Goal: Transaction & Acquisition: Purchase product/service

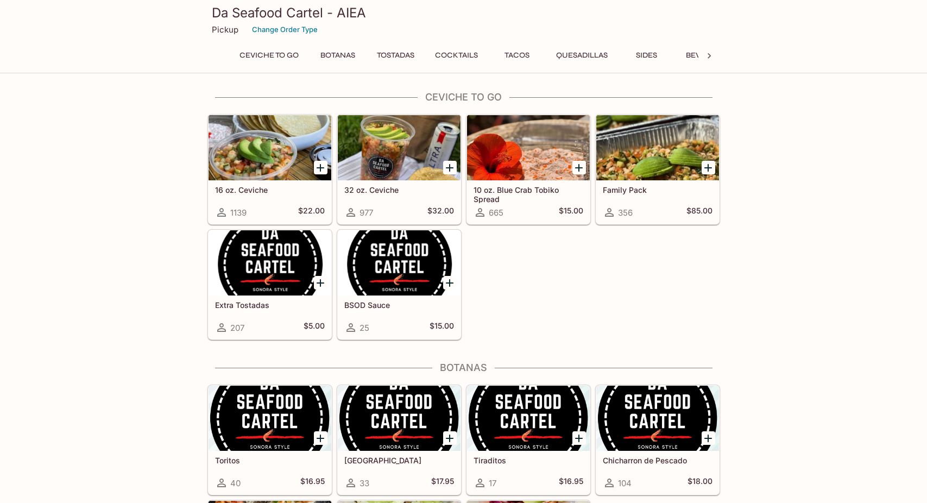
click at [711, 54] on icon at bounding box center [709, 56] width 11 height 11
click at [668, 52] on button "Catering" at bounding box center [672, 55] width 51 height 15
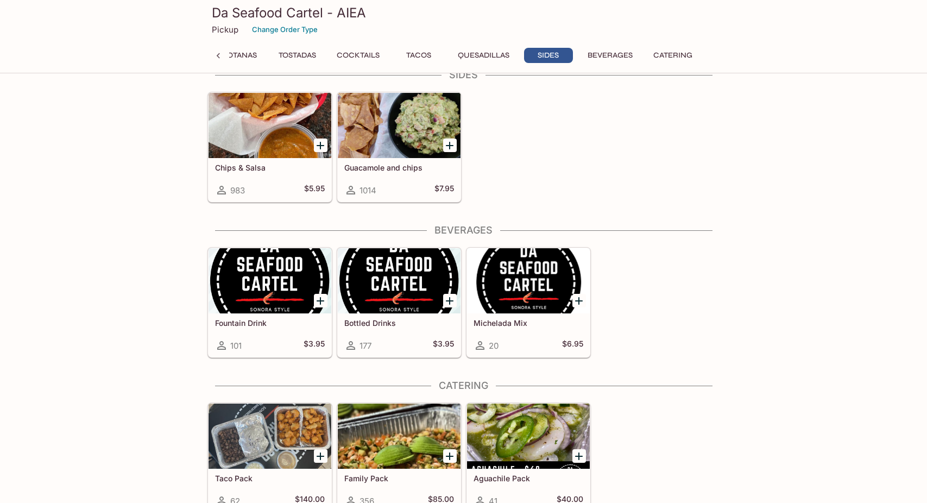
scroll to position [1540, 0]
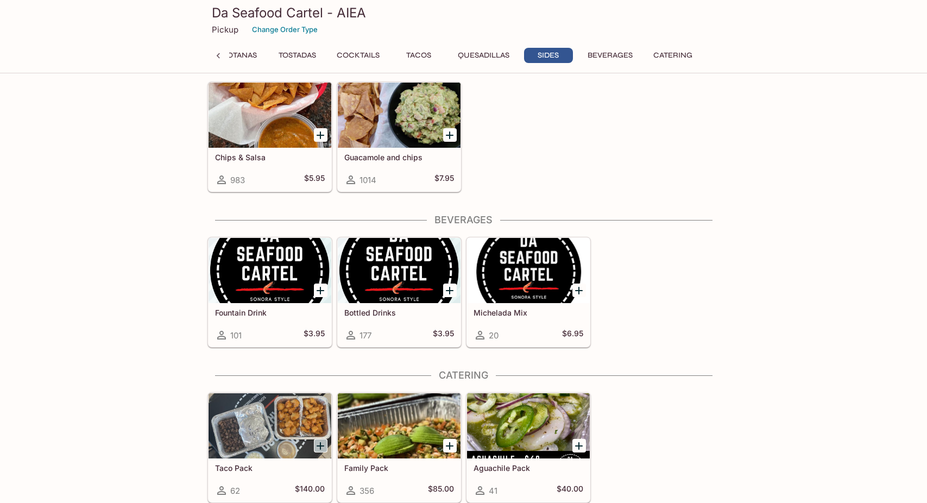
click at [321, 446] on icon "Add Taco Pack" at bounding box center [320, 445] width 13 height 13
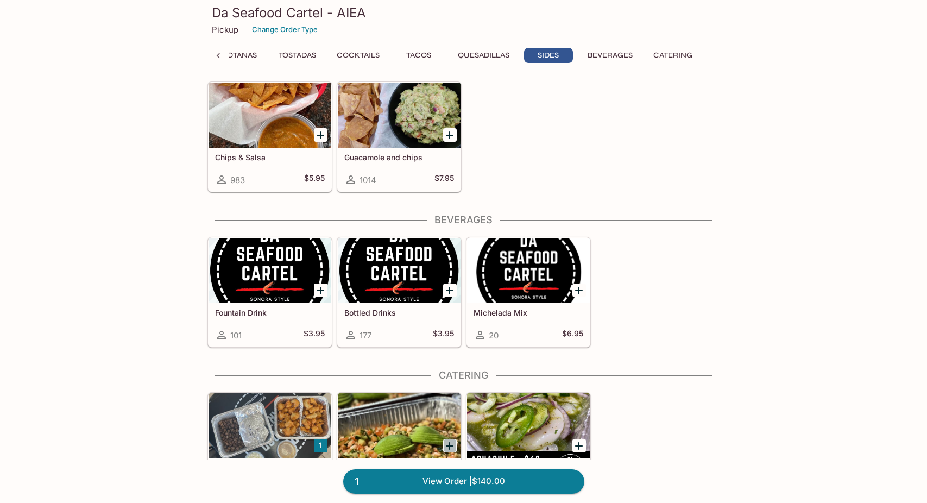
click at [453, 445] on icon "Add Family Pack" at bounding box center [450, 446] width 8 height 8
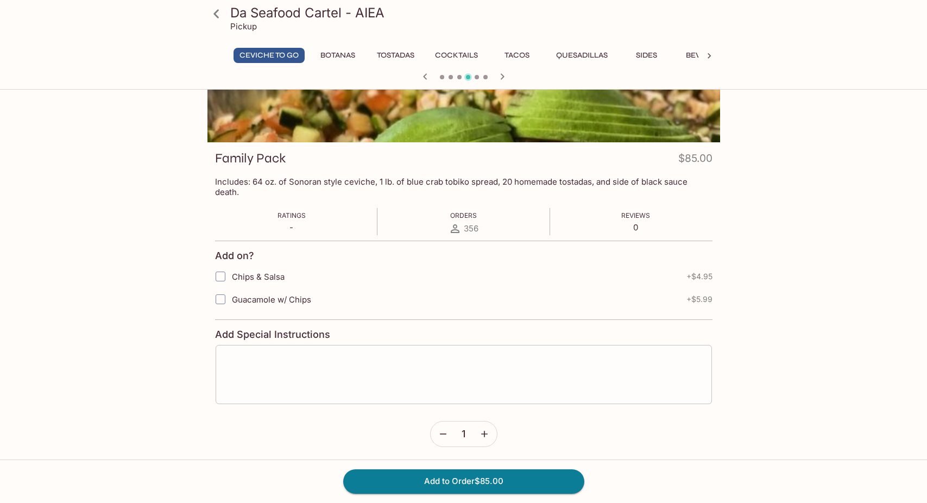
scroll to position [99, 0]
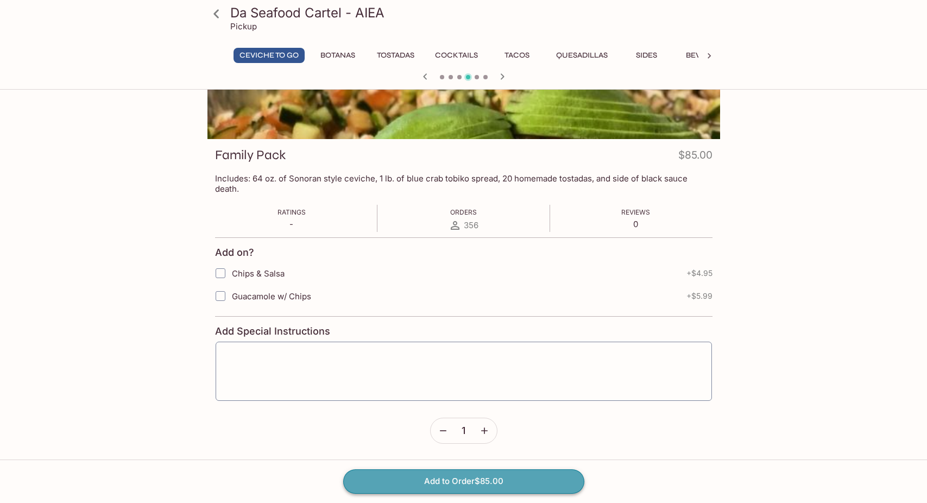
click at [466, 483] on button "Add to Order $85.00" at bounding box center [463, 481] width 241 height 24
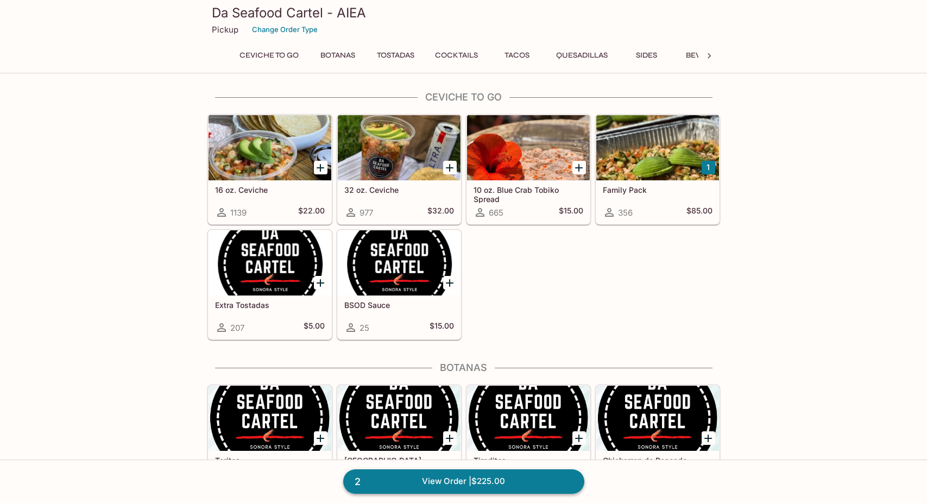
click at [495, 477] on link "2 View Order | $225.00" at bounding box center [463, 481] width 241 height 24
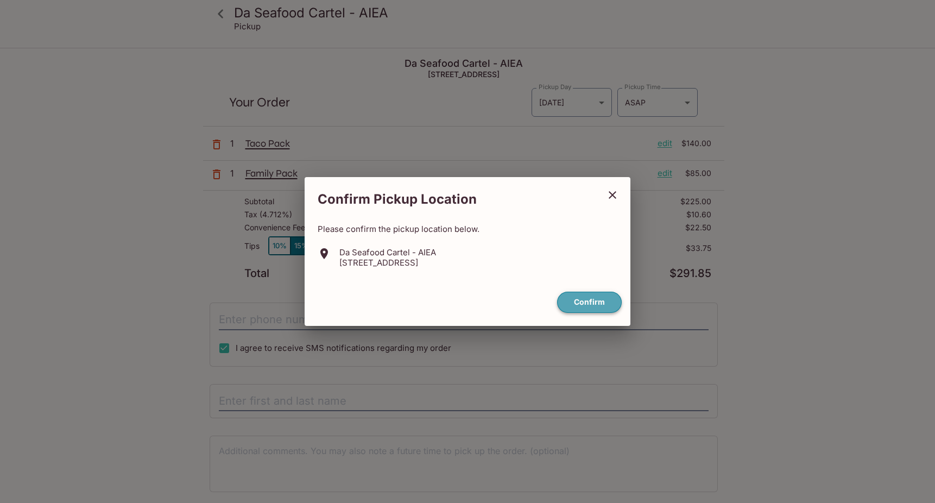
click at [598, 300] on button "Confirm" at bounding box center [589, 302] width 65 height 21
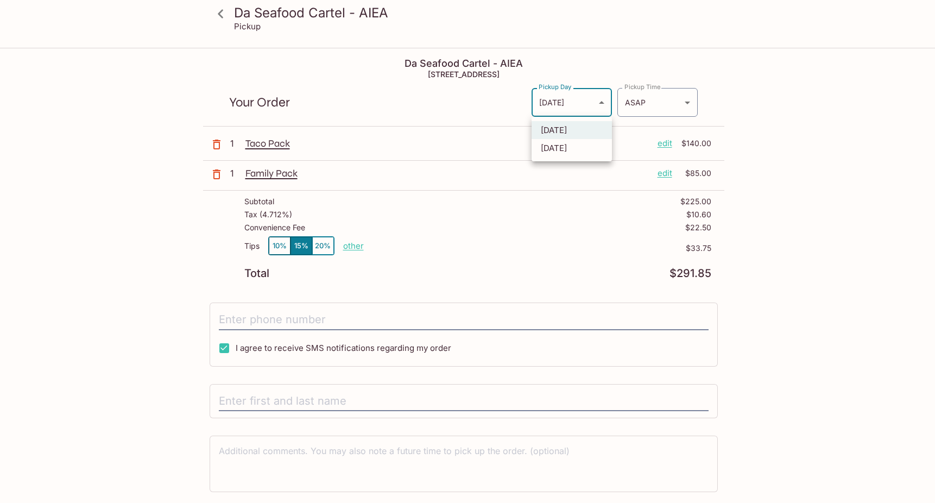
click at [601, 104] on body "Da Seafood Cartel - AIEA Pickup Da Seafood Cartel - AIEA 98-[STREET_ADDRESS] Yo…" at bounding box center [467, 300] width 935 height 503
click at [569, 215] on div at bounding box center [467, 251] width 935 height 503
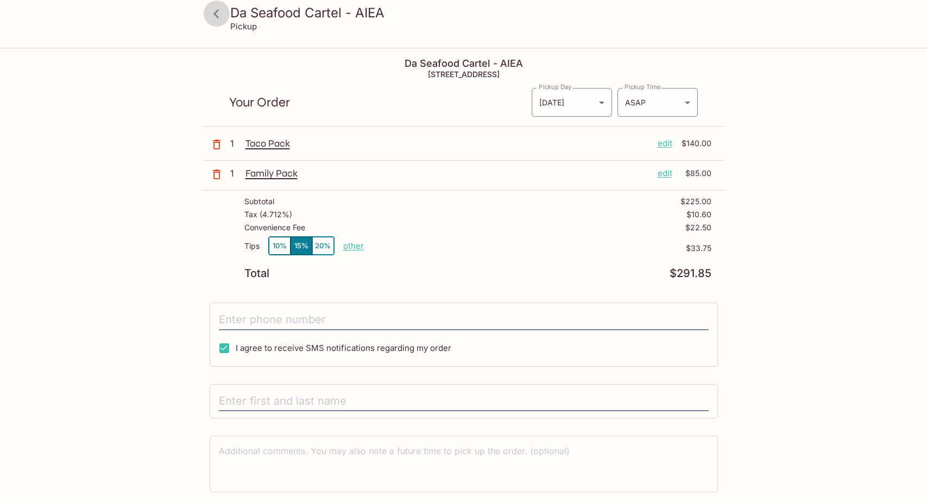
click at [216, 16] on icon at bounding box center [215, 13] width 5 height 9
